Goal: Task Accomplishment & Management: Complete application form

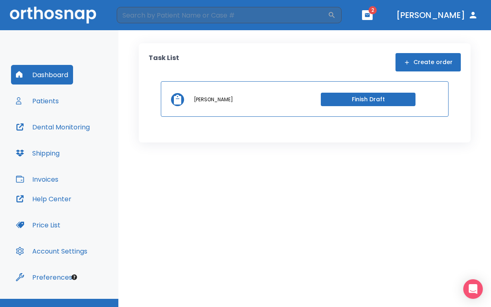
click at [349, 99] on button "Finish Draft" at bounding box center [367, 99] width 95 height 13
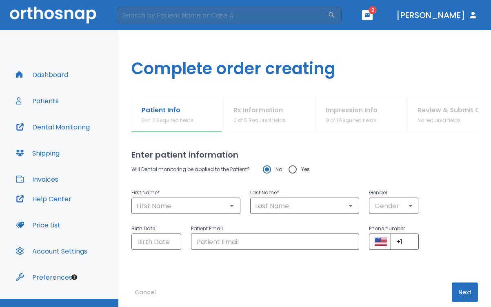
type input "[PERSON_NAME]"
type input "Czech"
type input "0"
type input "[DATE]"
type input "[EMAIL_ADDRESS][DOMAIN_NAME]"
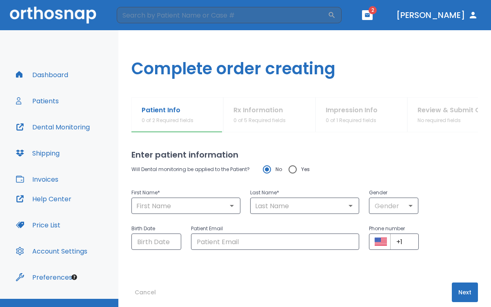
type input "[PHONE_NUMBER]"
radio input "false"
radio input "true"
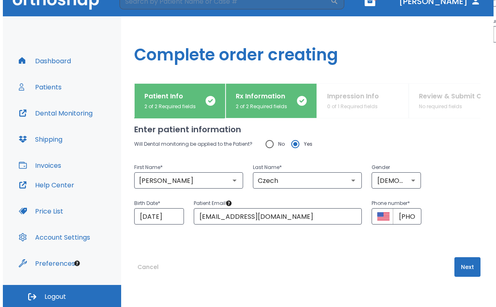
scroll to position [14, 0]
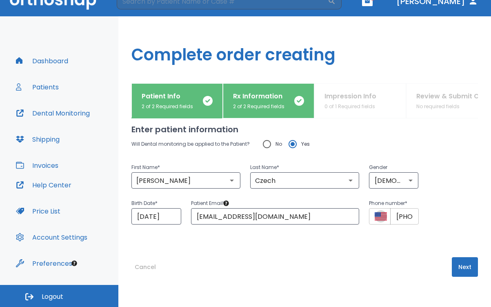
click at [376, 218] on button "Select country" at bounding box center [380, 216] width 12 height 12
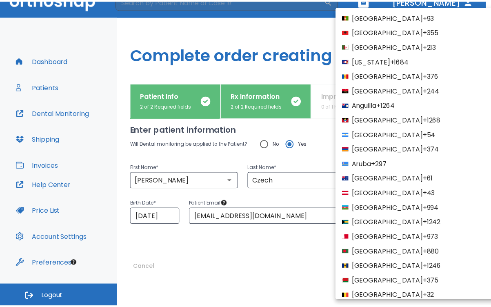
scroll to position [3137, 0]
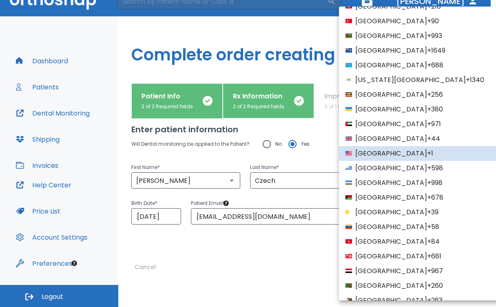
click at [292, 250] on div at bounding box center [248, 153] width 496 height 307
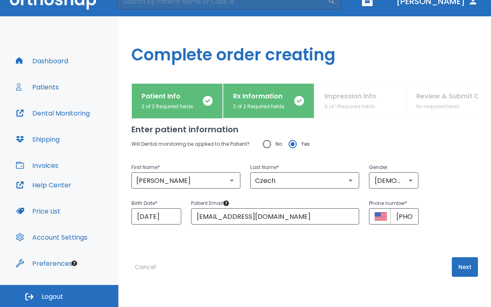
scroll to position [14, 0]
click at [455, 263] on button "Next" at bounding box center [464, 267] width 26 height 20
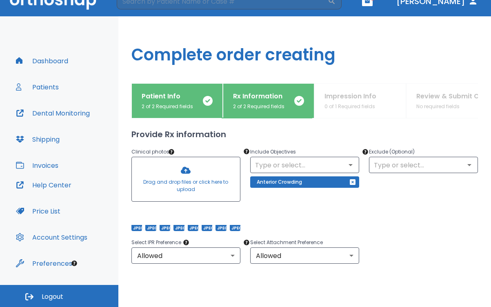
scroll to position [65, 0]
click at [348, 164] on icon "Open" at bounding box center [350, 165] width 4 height 2
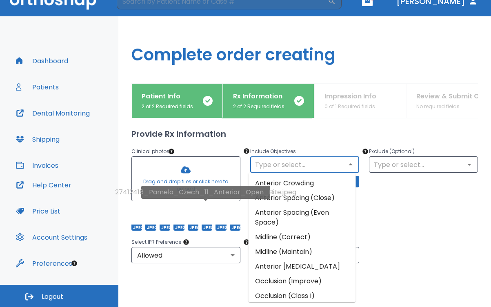
click at [206, 214] on div at bounding box center [206, 217] width 11 height 26
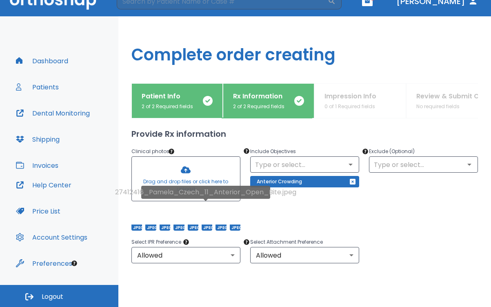
click at [206, 214] on div at bounding box center [206, 217] width 11 height 26
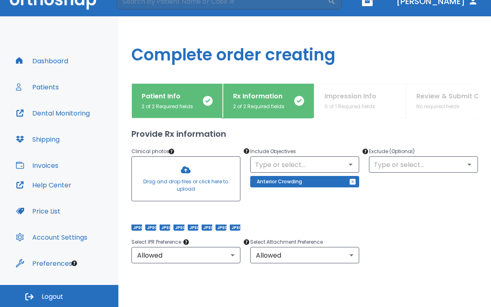
click at [349, 182] on icon "button" at bounding box center [352, 181] width 7 height 7
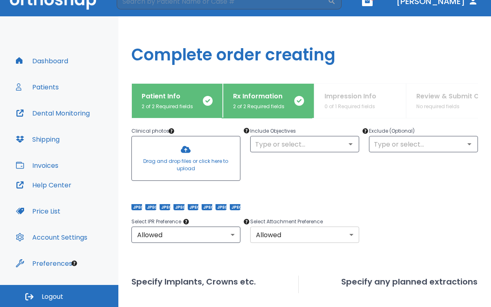
scroll to position [86, 0]
click at [349, 143] on icon "Open" at bounding box center [350, 143] width 10 height 10
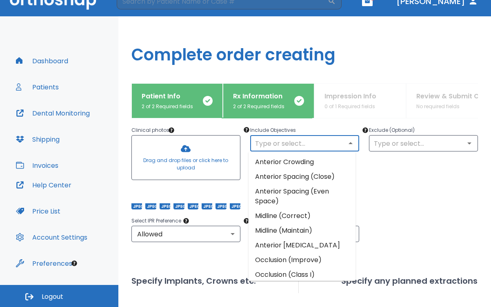
click at [313, 162] on li "Anterior Crowding" at bounding box center [301, 162] width 107 height 15
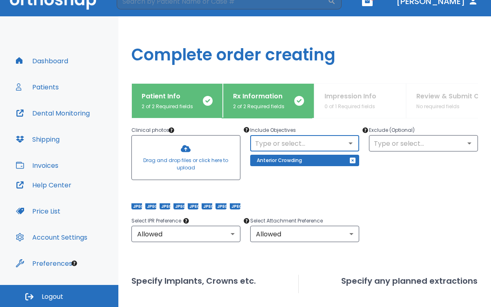
click at [348, 143] on icon "Open" at bounding box center [350, 143] width 4 height 2
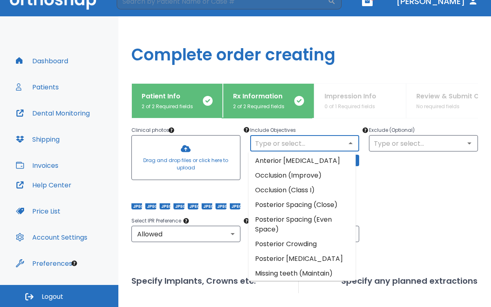
scroll to position [85, 0]
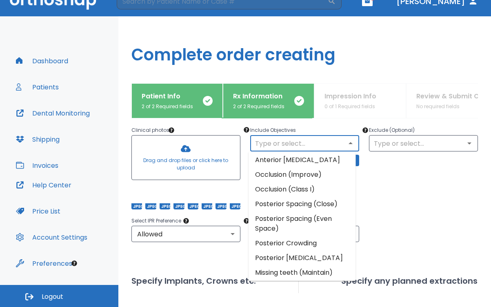
click at [303, 174] on li "Occlusion (Improve)" at bounding box center [301, 174] width 107 height 15
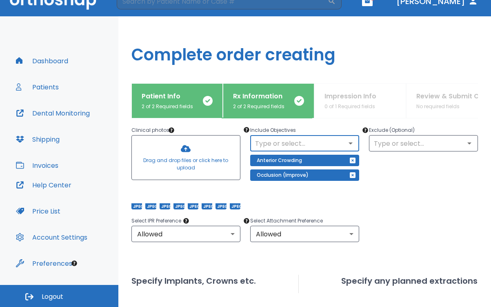
click at [347, 141] on icon "Open" at bounding box center [350, 143] width 10 height 10
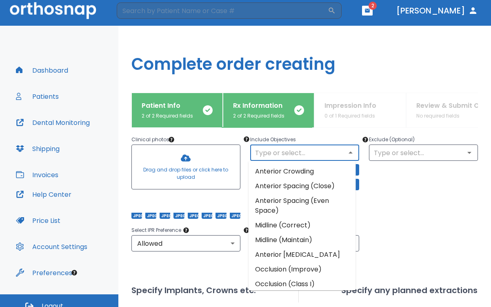
scroll to position [6, 0]
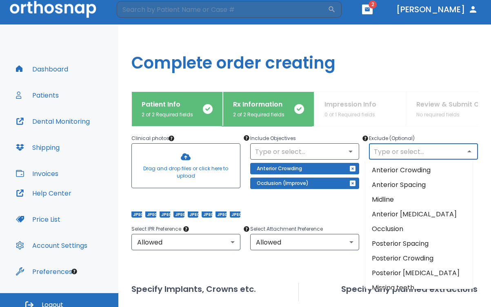
click at [400, 151] on input "text" at bounding box center [423, 151] width 104 height 11
click at [332, 205] on div "Include Objectives ​ Anterior Crowding Occlusion (Improve)" at bounding box center [299, 171] width 119 height 94
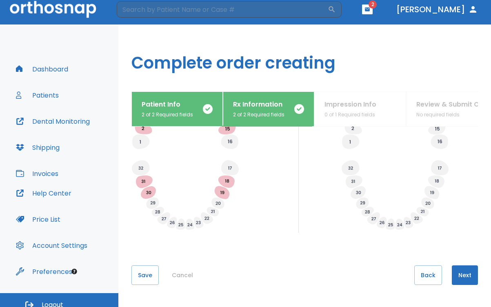
scroll to position [336, 0]
click at [460, 274] on button "Next" at bounding box center [464, 275] width 26 height 20
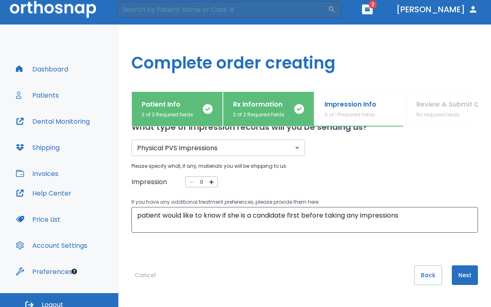
scroll to position [0, 0]
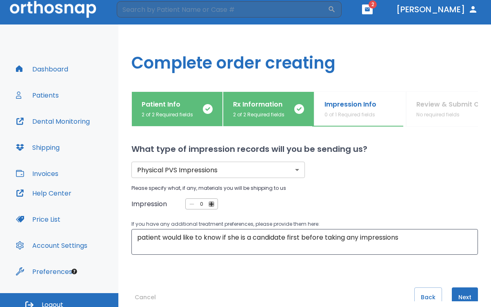
click at [210, 204] on icon "button" at bounding box center [211, 203] width 4 height 4
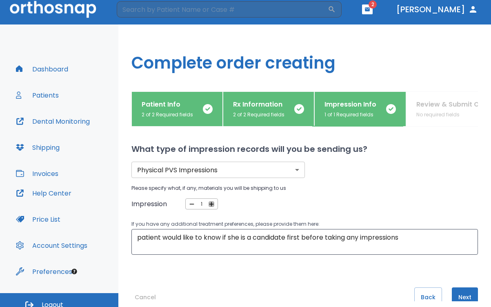
click at [210, 204] on icon "button" at bounding box center [211, 203] width 4 height 4
type input "2"
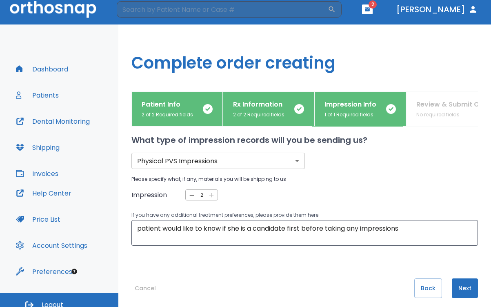
scroll to position [13, 0]
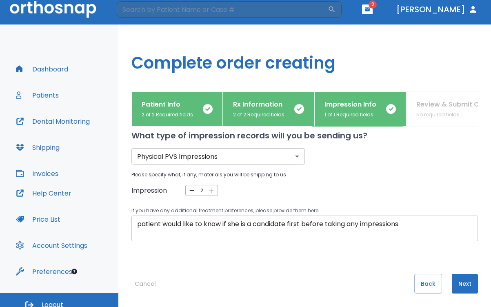
click at [404, 225] on textarea "patient would like to know if she is a candidate first before taking any impres…" at bounding box center [304, 228] width 335 height 19
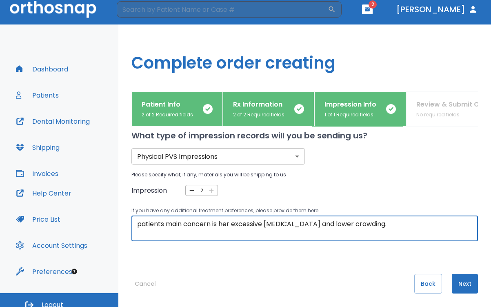
type textarea "patients main concern is her excessive [MEDICAL_DATA] and lower crowding."
click at [293, 155] on body "​ 2 [PERSON_NAME] Dashboard Patients Dental Monitoring Shipping Invoices Help C…" at bounding box center [245, 147] width 491 height 307
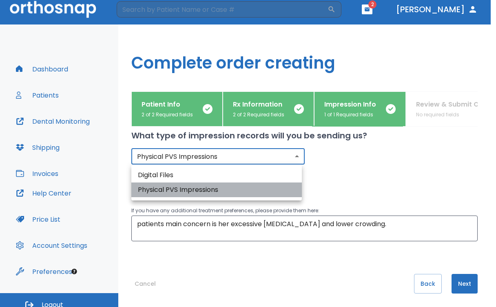
click at [282, 187] on li "Physical PVS Impressions" at bounding box center [216, 189] width 170 height 15
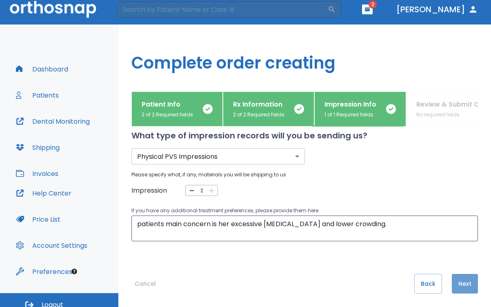
click at [459, 282] on button "Next" at bounding box center [464, 284] width 26 height 20
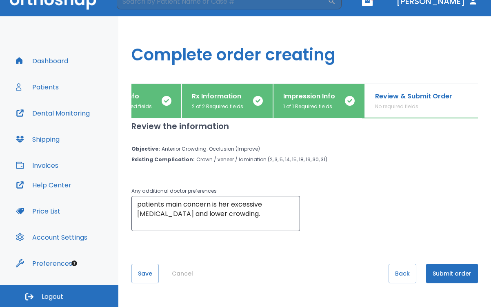
scroll to position [49, 0]
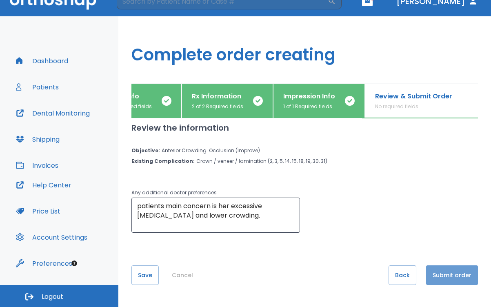
click at [438, 272] on button "Submit order" at bounding box center [452, 275] width 52 height 20
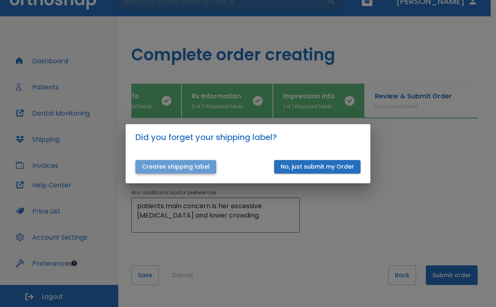
click at [200, 164] on button "Creates shipping label" at bounding box center [175, 166] width 81 height 13
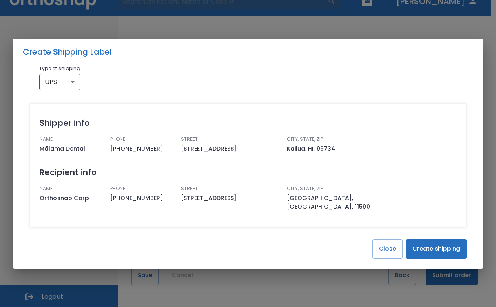
click at [425, 243] on button "Create shipping" at bounding box center [436, 249] width 61 height 20
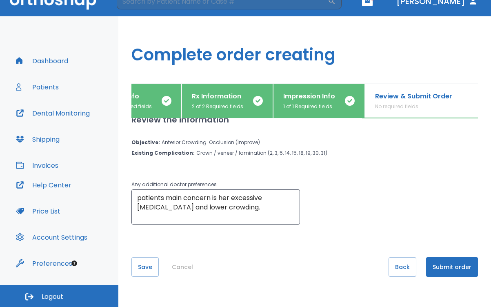
scroll to position [14, 0]
click at [146, 263] on button "Save" at bounding box center [144, 267] width 27 height 20
click at [439, 267] on button "Submit order" at bounding box center [452, 267] width 52 height 20
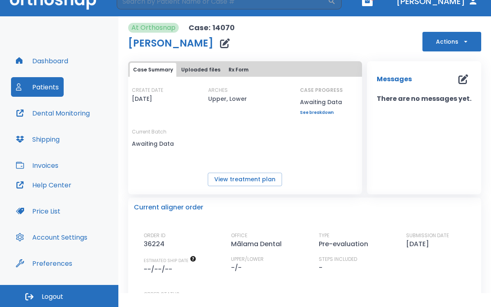
click at [46, 61] on button "Dashboard" at bounding box center [42, 61] width 62 height 20
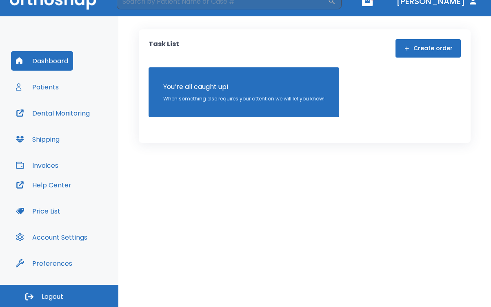
click at [37, 86] on button "Patients" at bounding box center [37, 87] width 53 height 20
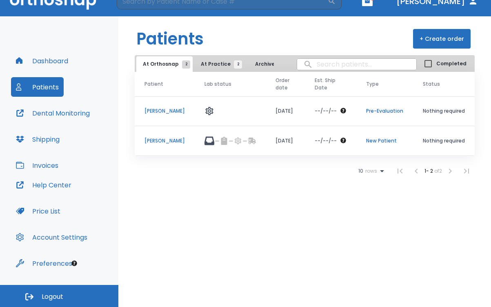
click at [394, 111] on p "Pre-Evaluation" at bounding box center [384, 110] width 37 height 7
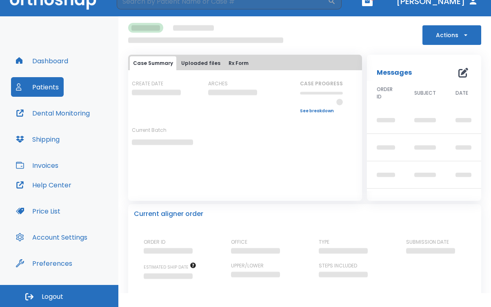
click at [46, 86] on button "Patients" at bounding box center [37, 87] width 53 height 20
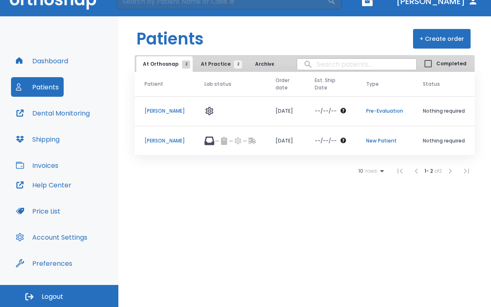
click at [49, 113] on button "Dental Monitoring" at bounding box center [53, 113] width 84 height 20
